Goal: Transaction & Acquisition: Obtain resource

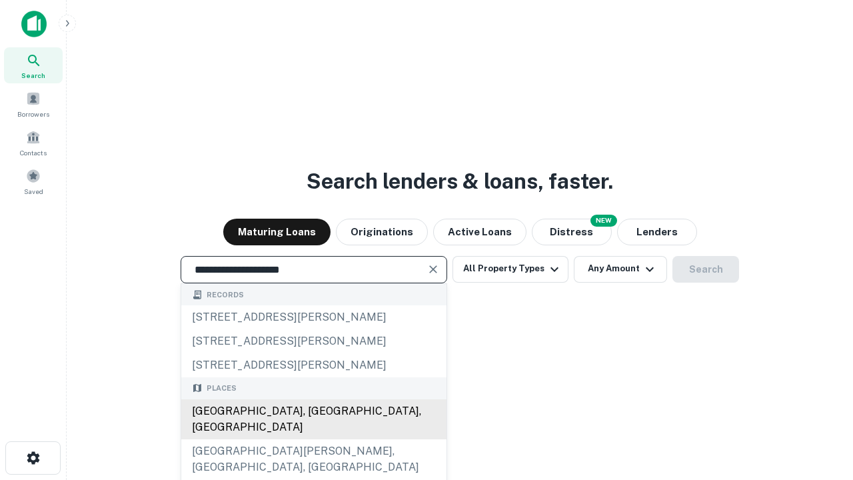
click at [313, 439] on div "[GEOGRAPHIC_DATA], [GEOGRAPHIC_DATA], [GEOGRAPHIC_DATA]" at bounding box center [313, 419] width 265 height 40
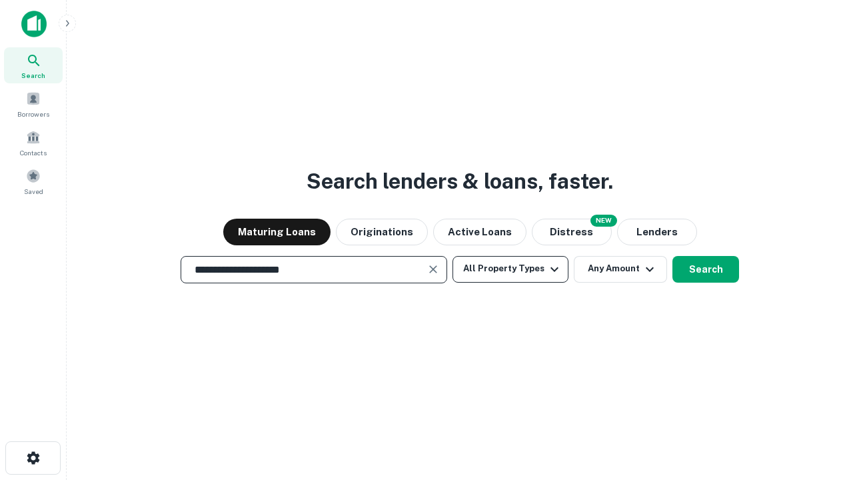
type input "**********"
click at [510, 268] on button "All Property Types" at bounding box center [510, 269] width 116 height 27
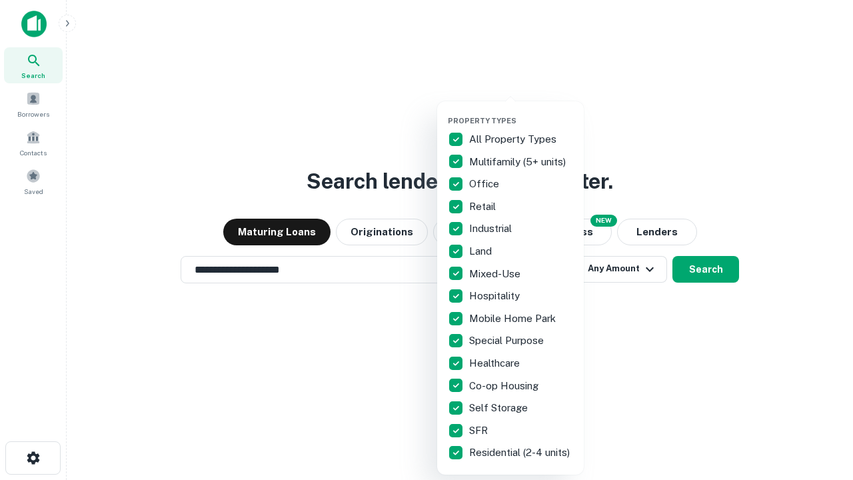
click at [521, 112] on button "button" at bounding box center [521, 112] width 147 height 1
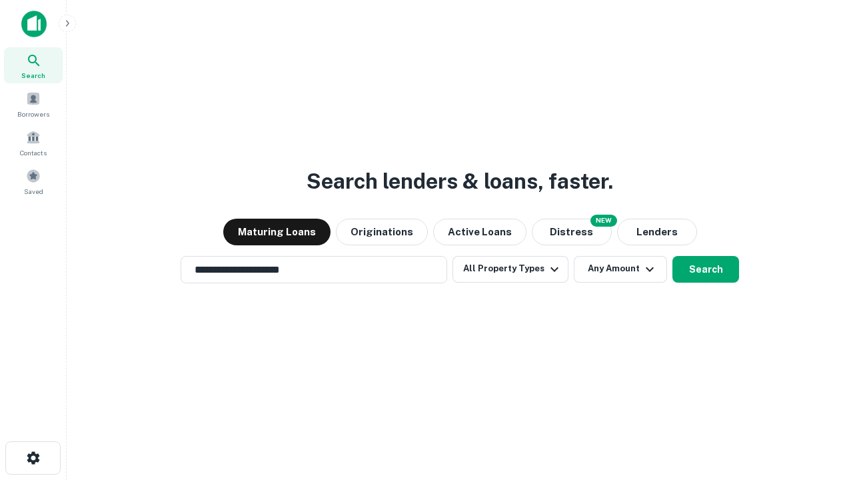
scroll to position [8, 161]
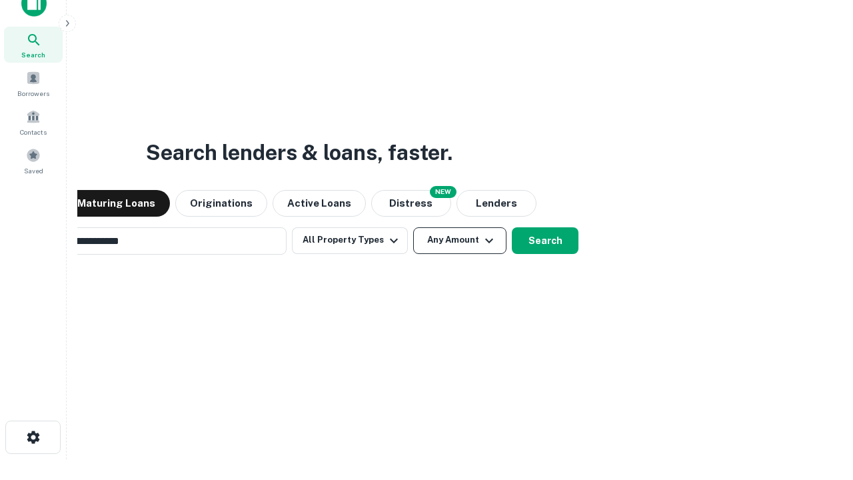
click at [413, 227] on button "Any Amount" at bounding box center [459, 240] width 93 height 27
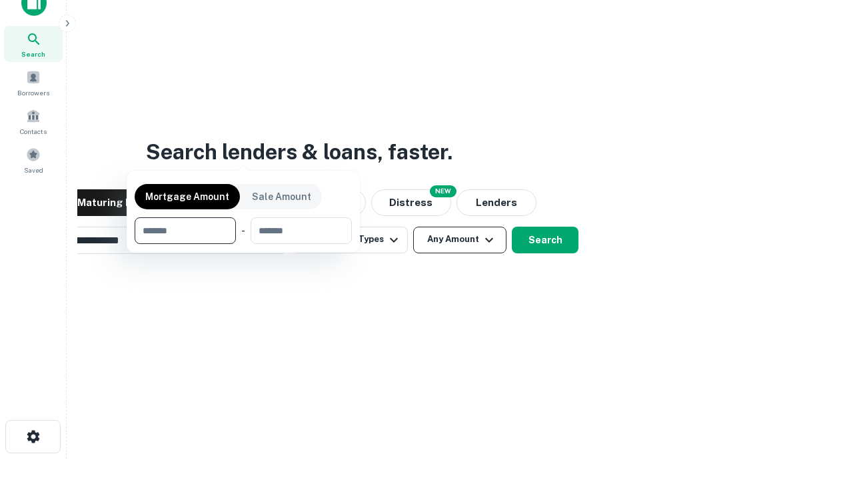
scroll to position [96, 377]
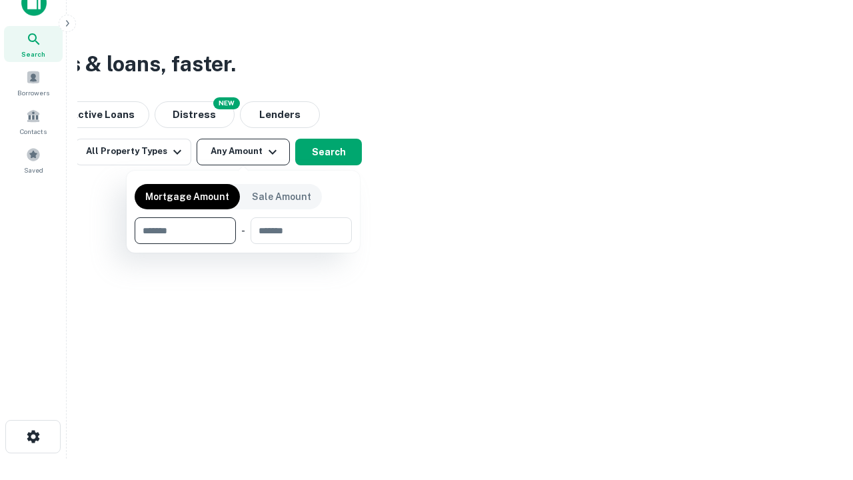
type input "*******"
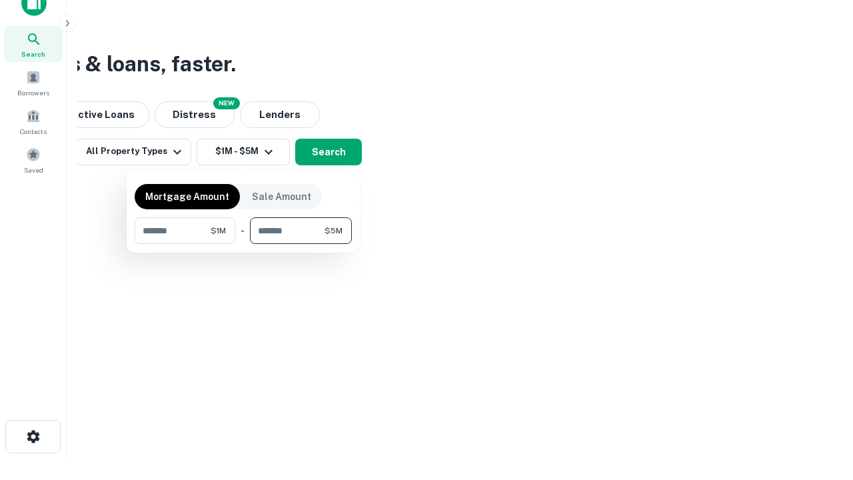
type input "*******"
click at [243, 244] on button "button" at bounding box center [243, 244] width 217 height 1
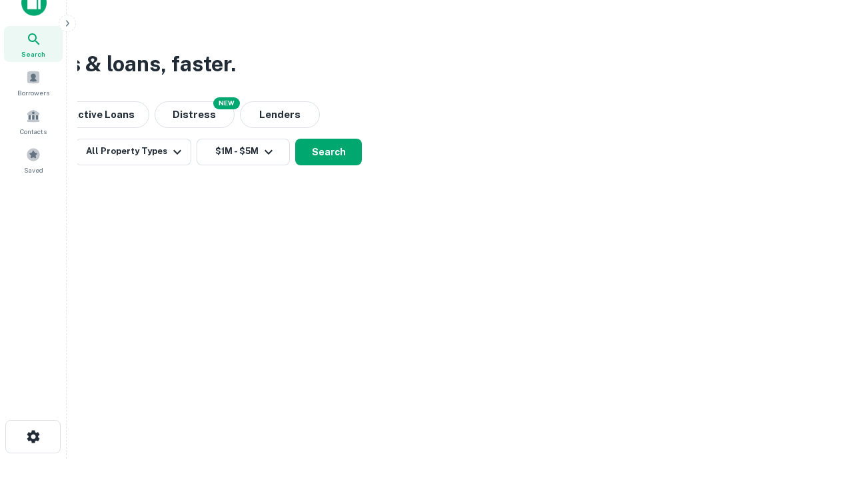
scroll to position [8, 246]
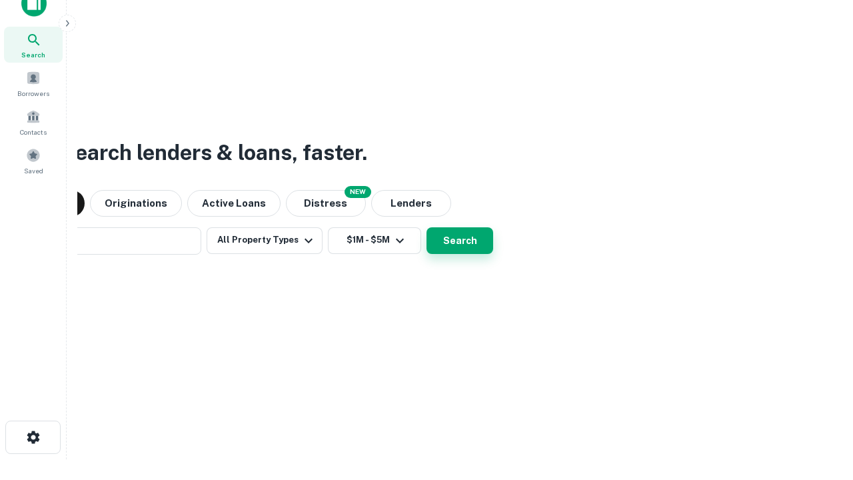
click at [426, 227] on button "Search" at bounding box center [459, 240] width 67 height 27
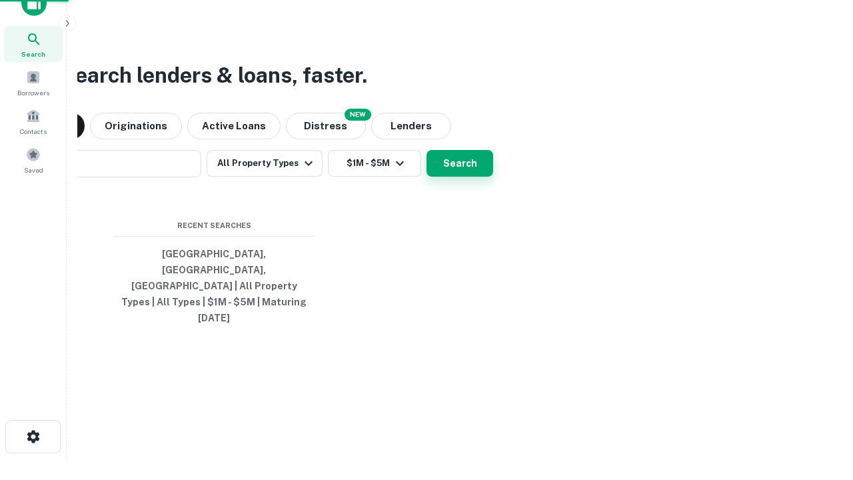
scroll to position [35, 377]
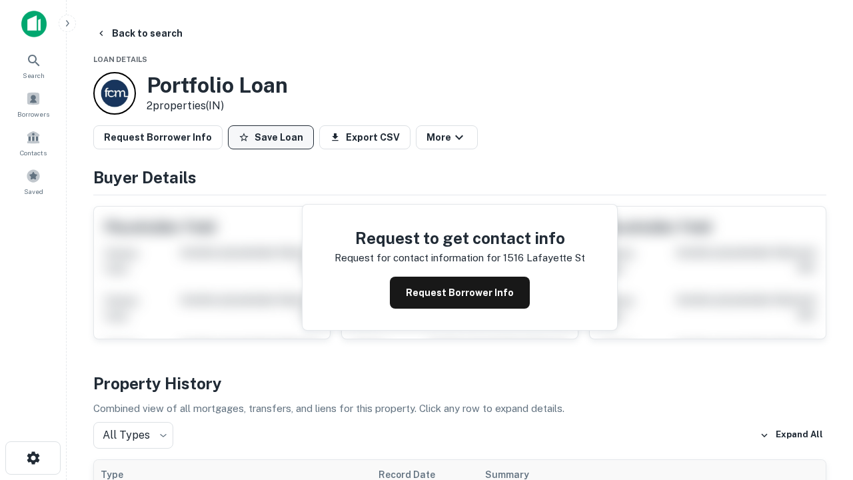
click at [270, 137] on button "Save Loan" at bounding box center [271, 137] width 86 height 24
click at [274, 137] on button "Loan Saved" at bounding box center [274, 137] width 92 height 24
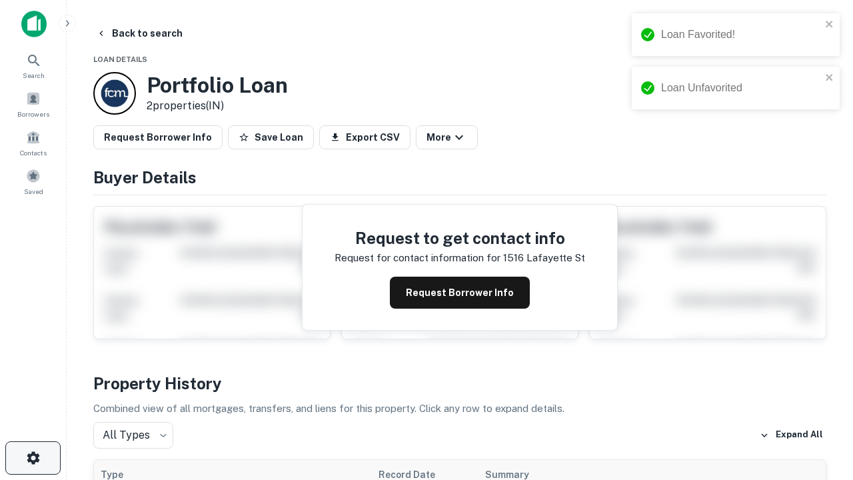
click at [33, 458] on icon "button" at bounding box center [33, 458] width 16 height 16
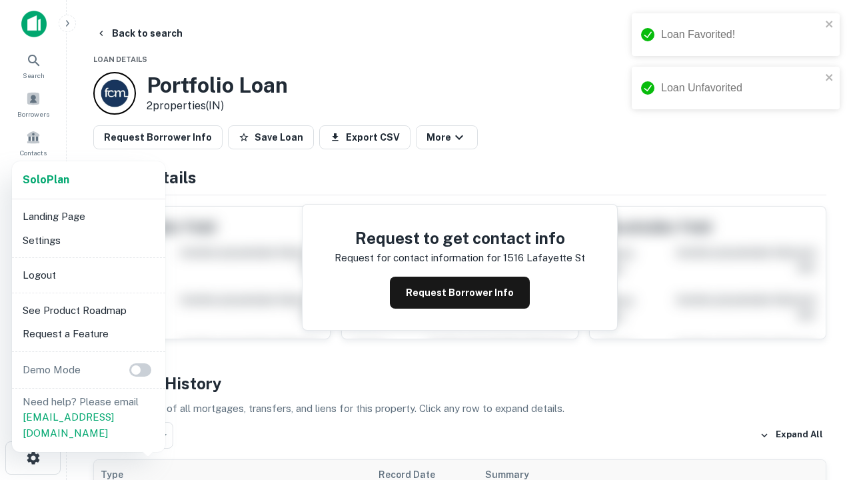
click at [88, 274] on li "Logout" at bounding box center [88, 275] width 143 height 24
